Goal: Use online tool/utility: Utilize a website feature to perform a specific function

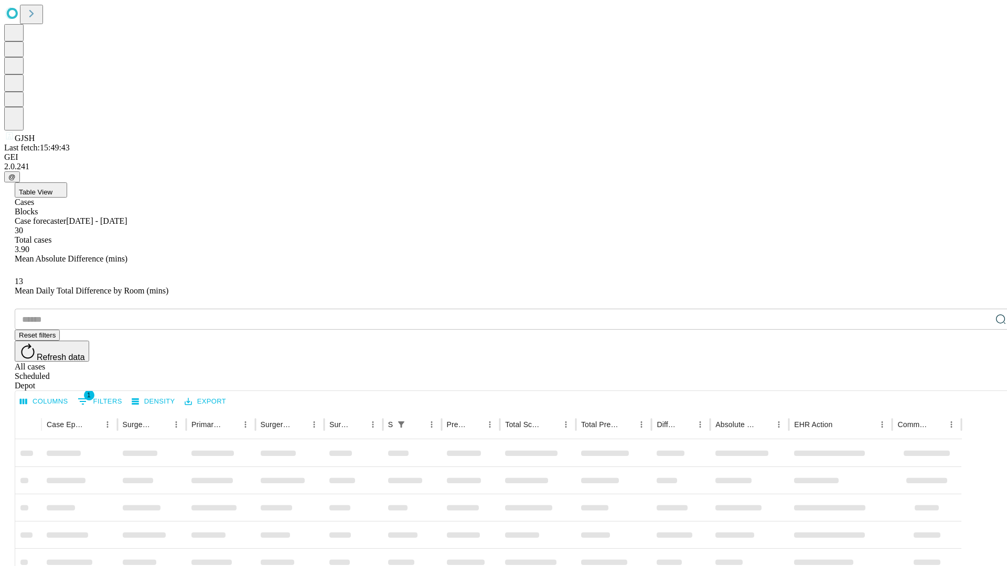
click at [52, 188] on span "Table View" at bounding box center [36, 192] width 34 height 8
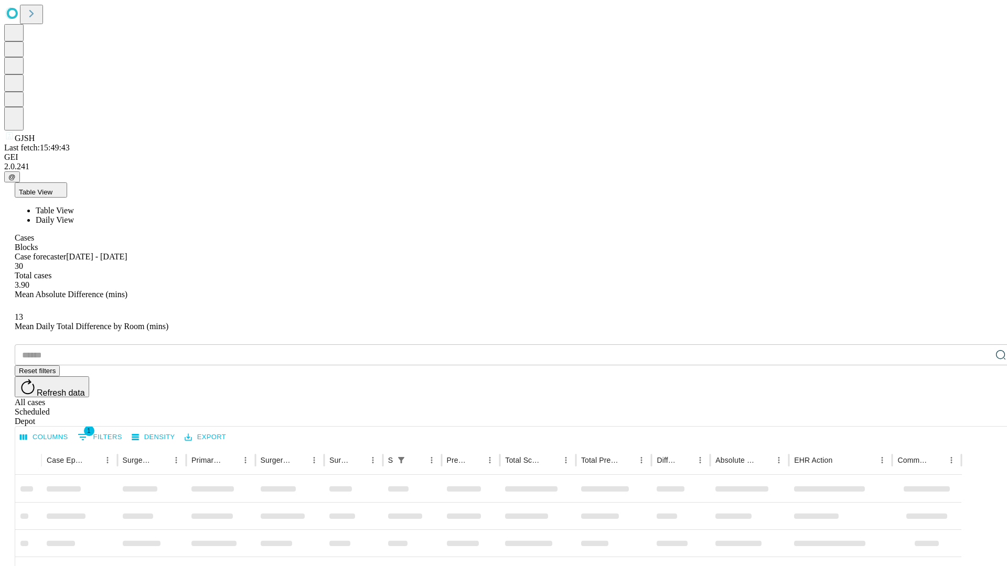
click at [74, 215] on span "Daily View" at bounding box center [55, 219] width 38 height 9
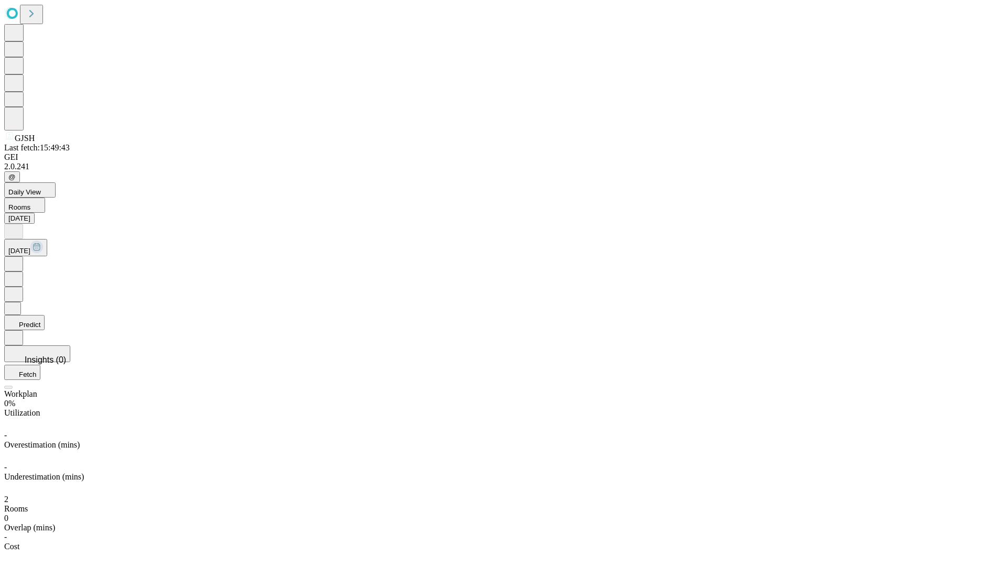
click at [45, 315] on button "Predict" at bounding box center [24, 322] width 40 height 15
